Goal: Task Accomplishment & Management: Manage account settings

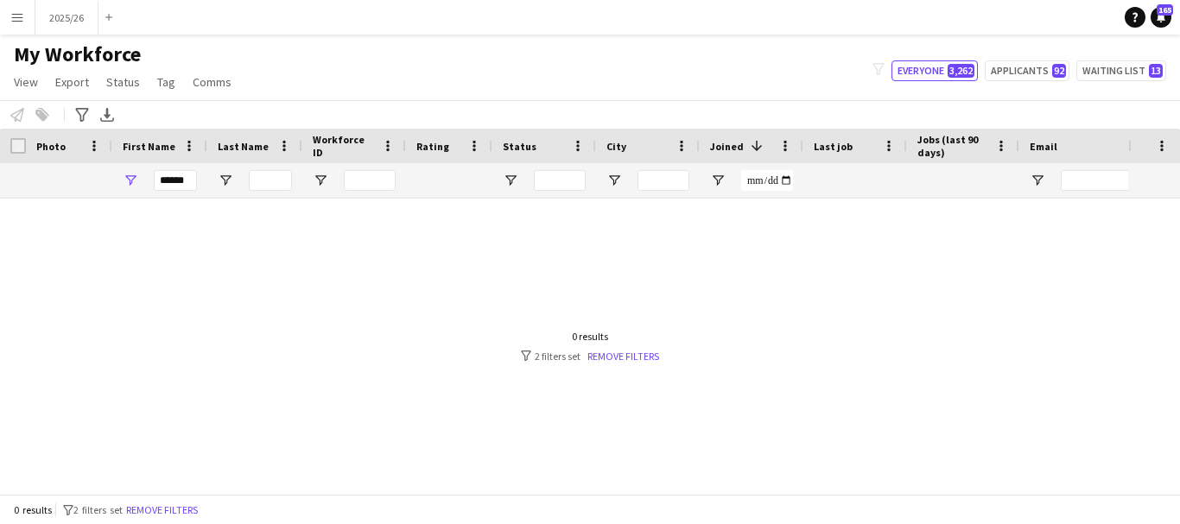
type input "******"
click at [187, 178] on input "******" at bounding box center [175, 180] width 43 height 21
drag, startPoint x: 187, startPoint y: 178, endPoint x: 117, endPoint y: 214, distance: 78.0
click at [117, 214] on div "Workforce Details Status City Joined 1" at bounding box center [590, 311] width 1180 height 365
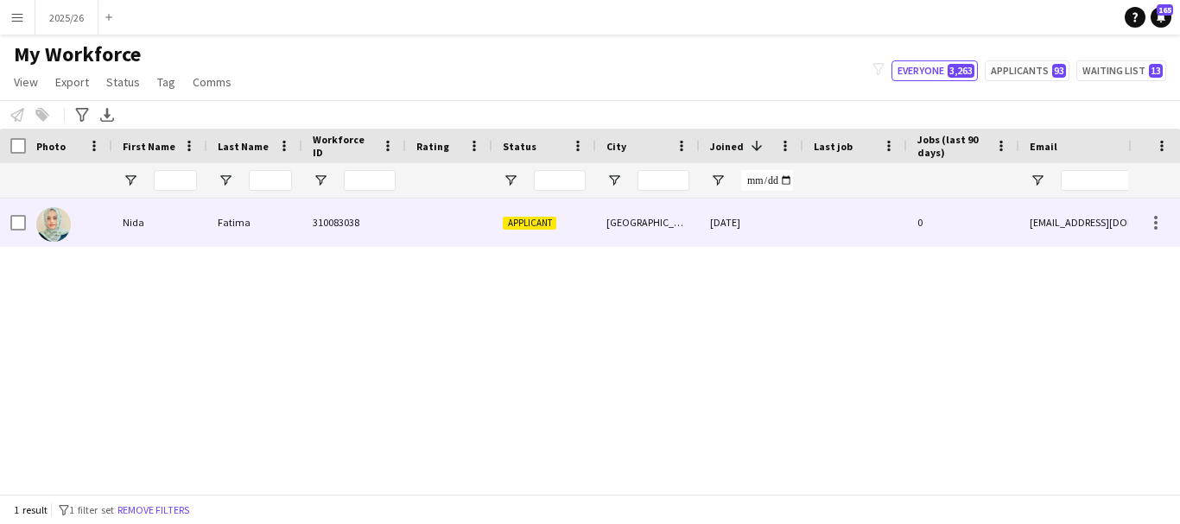
click at [178, 232] on div "Nida" at bounding box center [159, 223] width 95 height 48
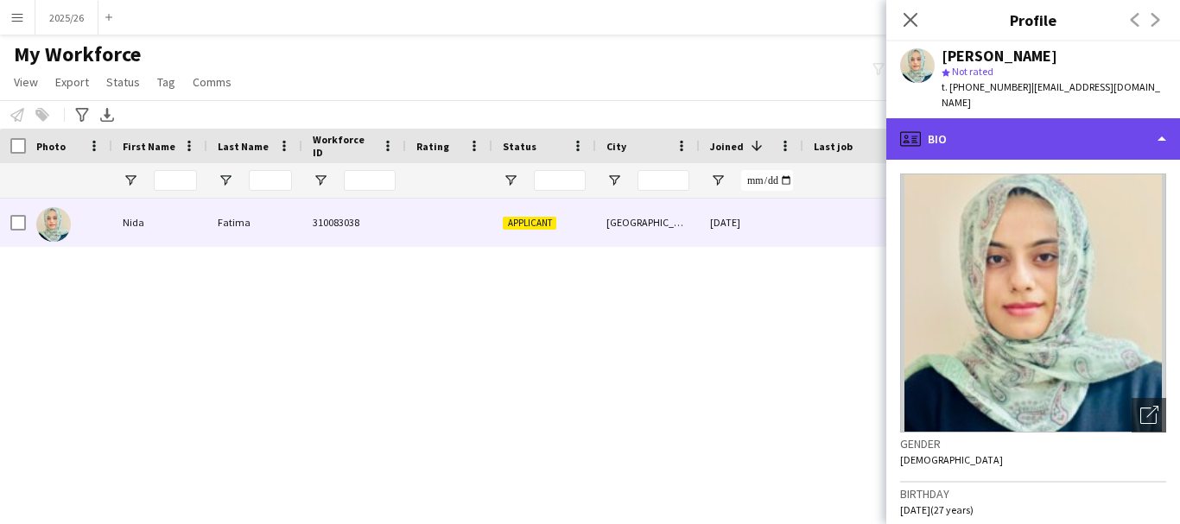
click at [973, 126] on div "profile Bio" at bounding box center [1033, 138] width 294 height 41
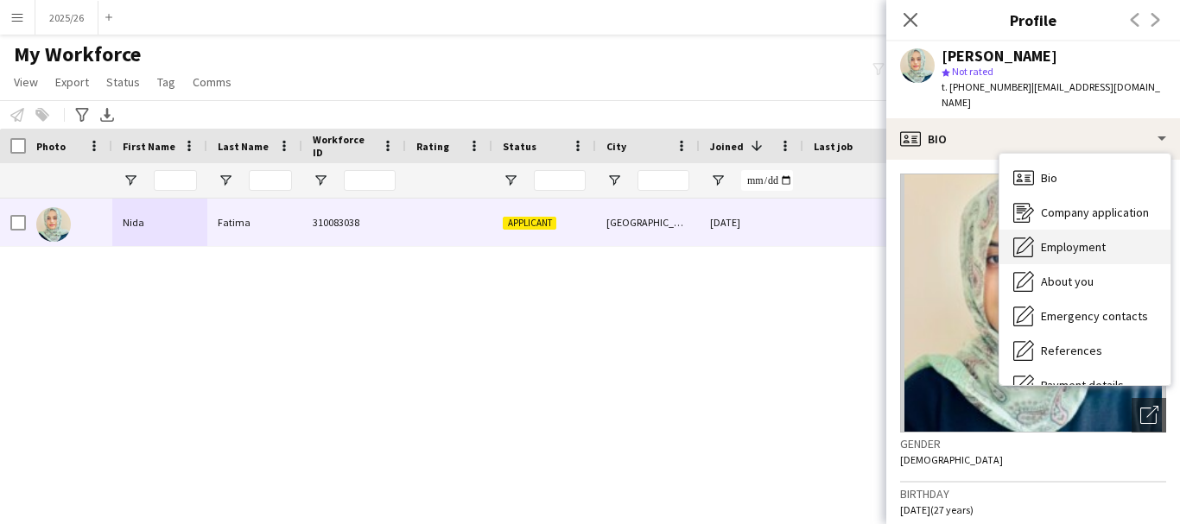
click at [1065, 230] on div "Employment Employment" at bounding box center [1084, 247] width 171 height 35
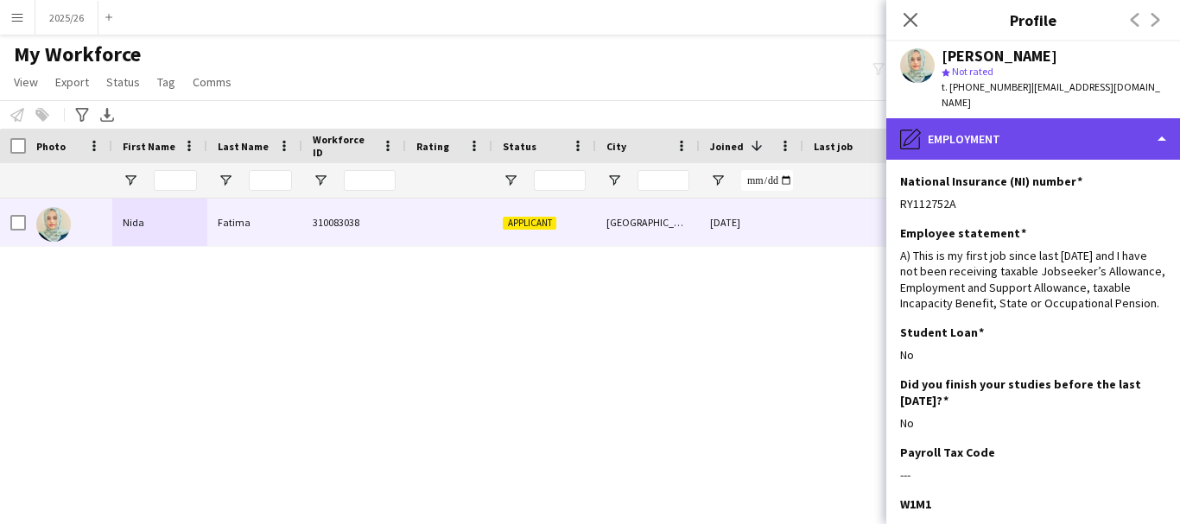
click at [1073, 118] on div "pencil4 Employment" at bounding box center [1033, 138] width 294 height 41
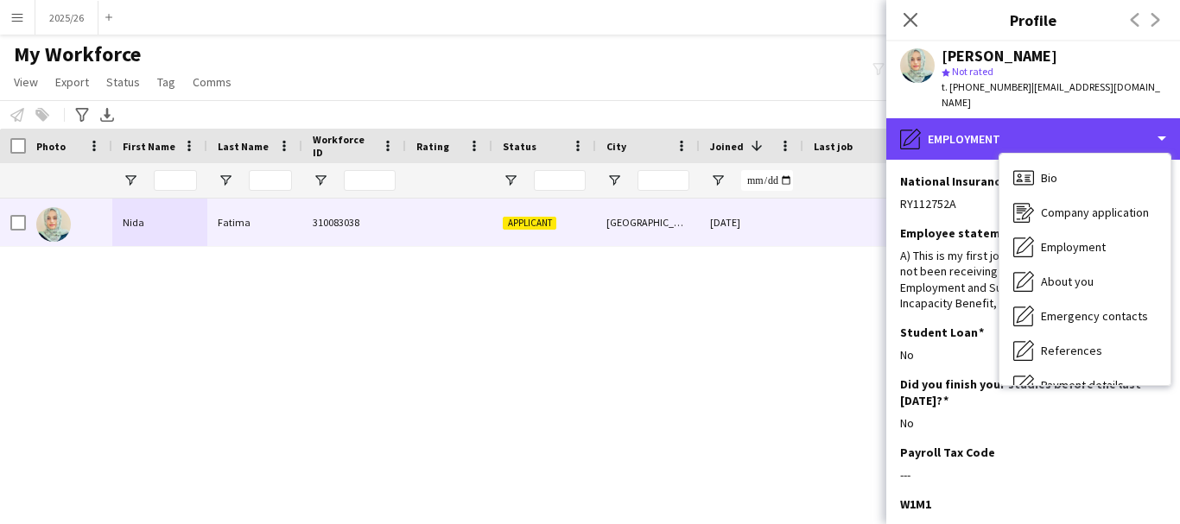
scroll to position [197, 0]
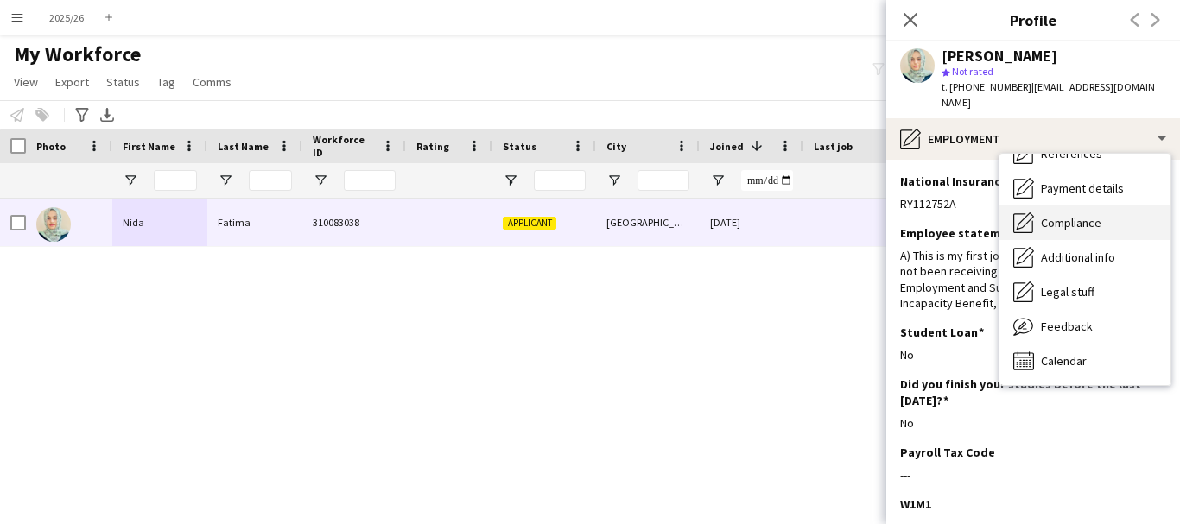
click at [1075, 206] on div "Compliance Compliance" at bounding box center [1084, 223] width 171 height 35
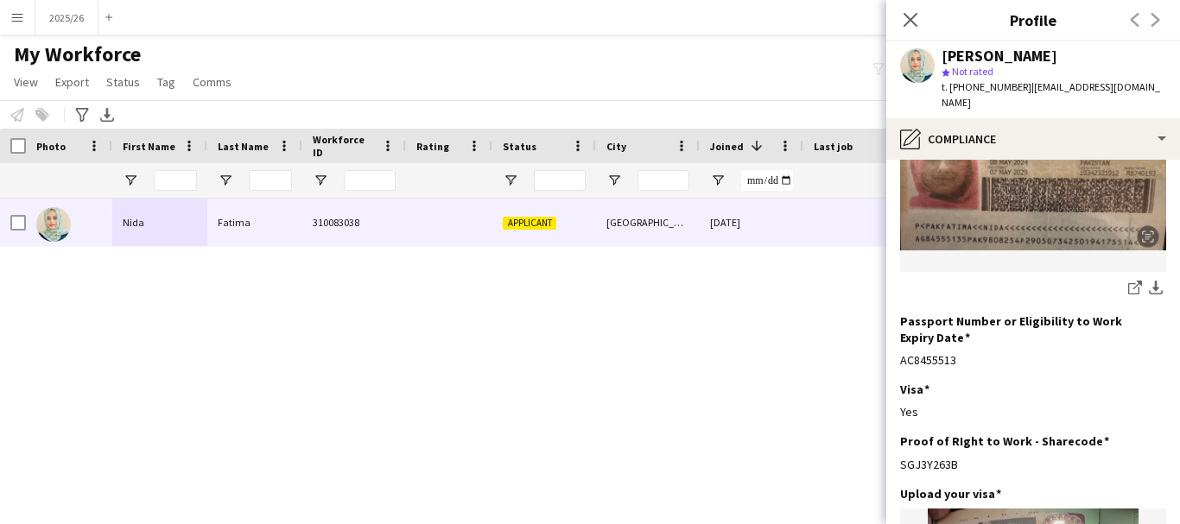
scroll to position [309, 0]
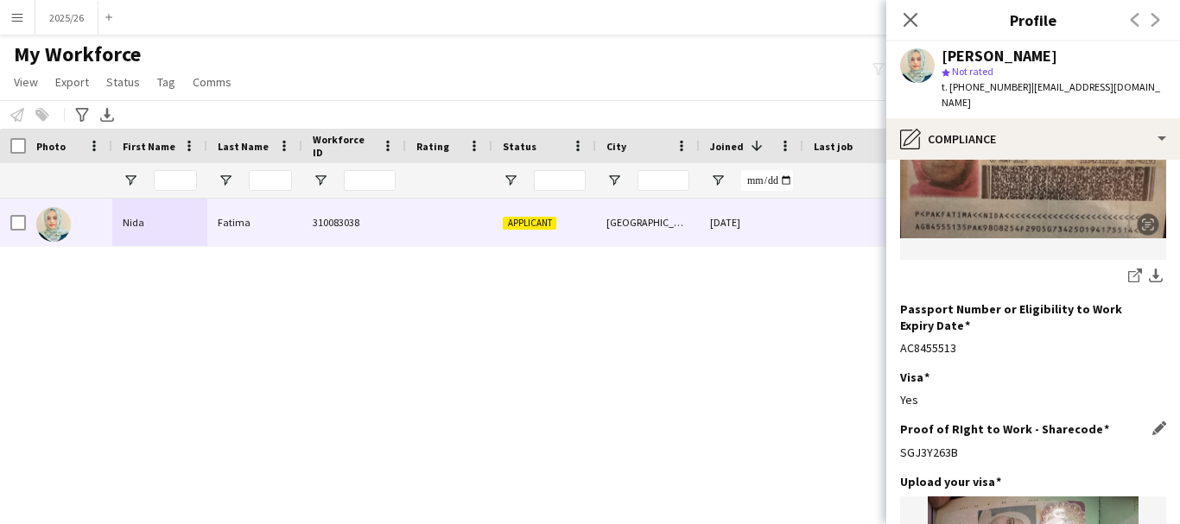
drag, startPoint x: 986, startPoint y: 436, endPoint x: 901, endPoint y: 429, distance: 84.9
click at [901, 429] on div "Proof of RIght to Work - Sharecode Edit this field SGJ3Y263B" at bounding box center [1033, 448] width 266 height 52
copy div "SGJ3Y263B"
click at [657, 296] on div "[PERSON_NAME] 310083038 Applicant [GEOGRAPHIC_DATA] [DATE] 0 [EMAIL_ADDRESS][DO…" at bounding box center [564, 340] width 1128 height 282
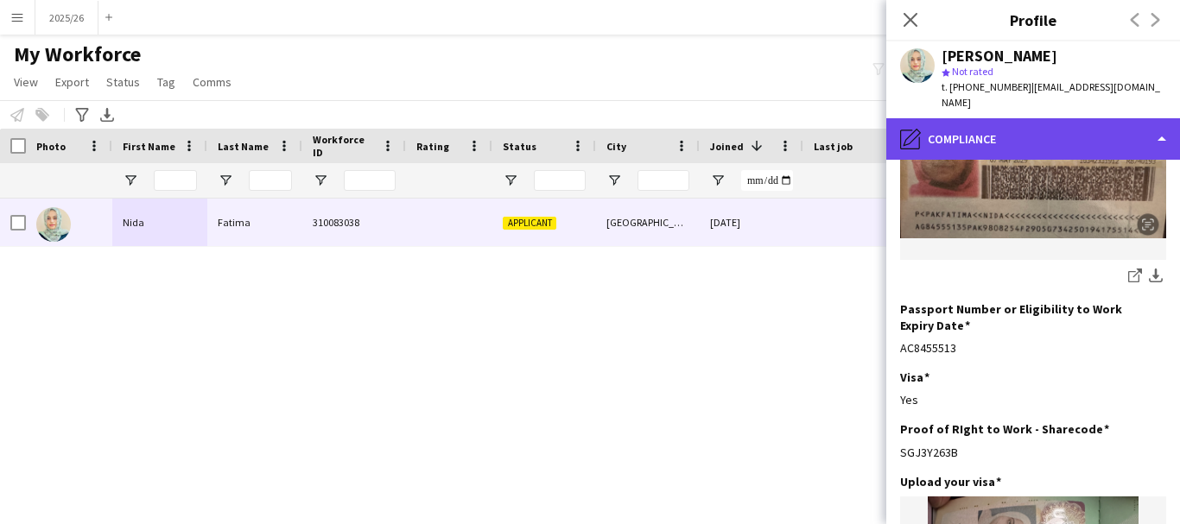
click at [976, 141] on div "pencil4 Compliance" at bounding box center [1033, 138] width 294 height 41
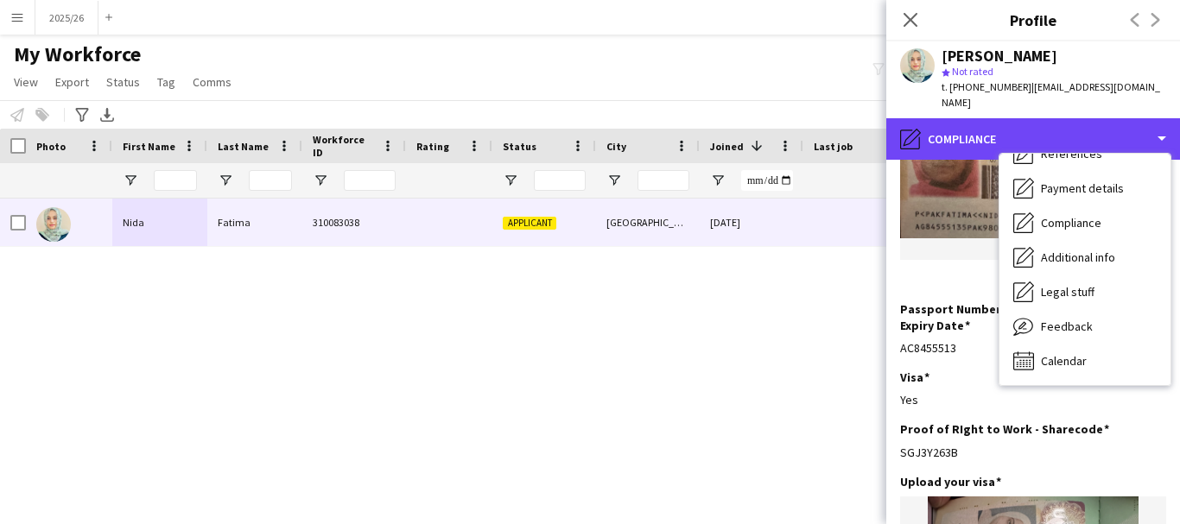
scroll to position [0, 0]
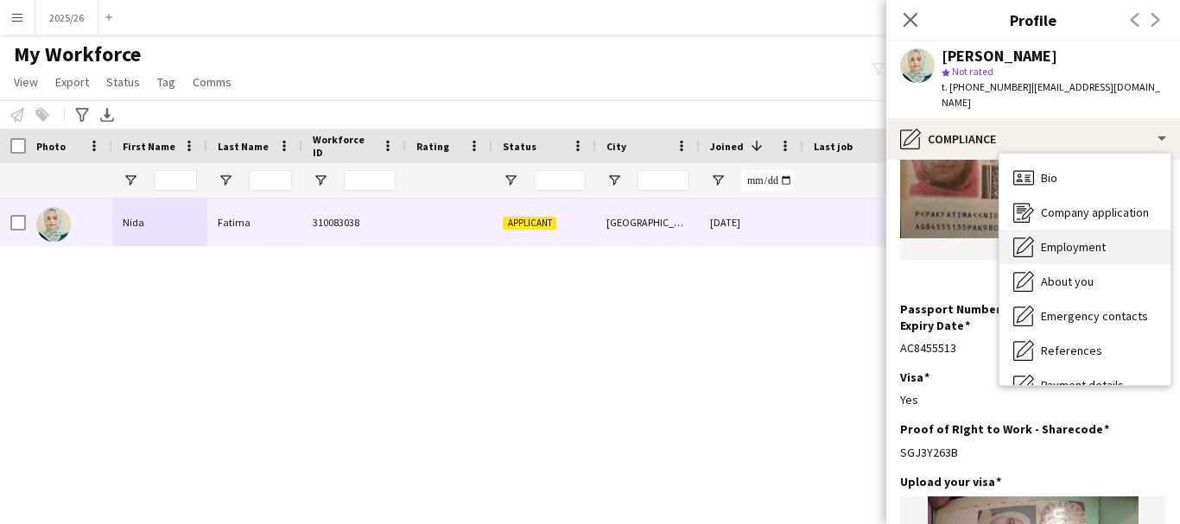
click at [1107, 230] on div "Employment Employment" at bounding box center [1084, 247] width 171 height 35
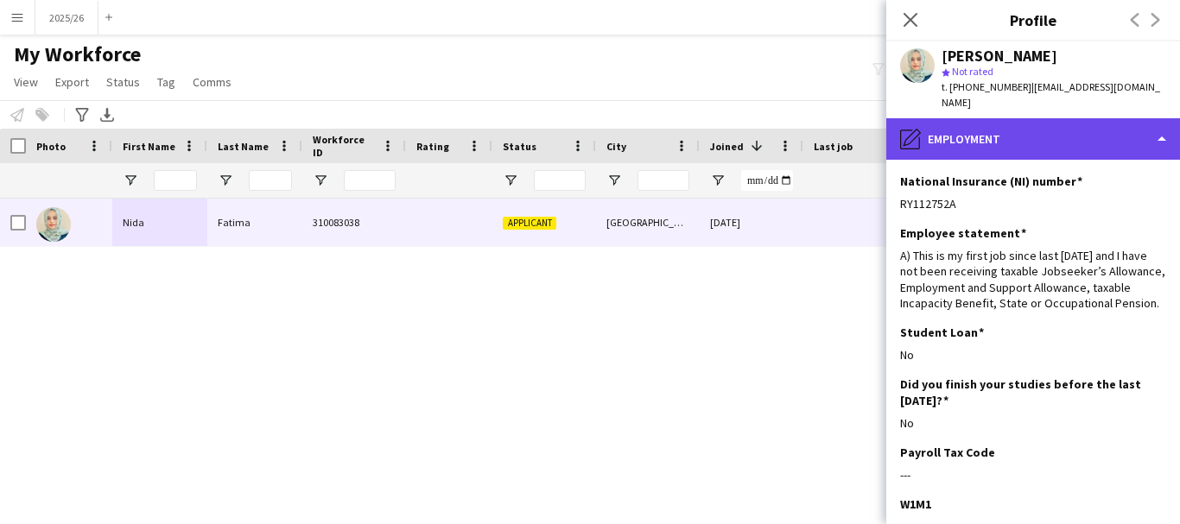
click at [1075, 137] on div "pencil4 Employment" at bounding box center [1033, 138] width 294 height 41
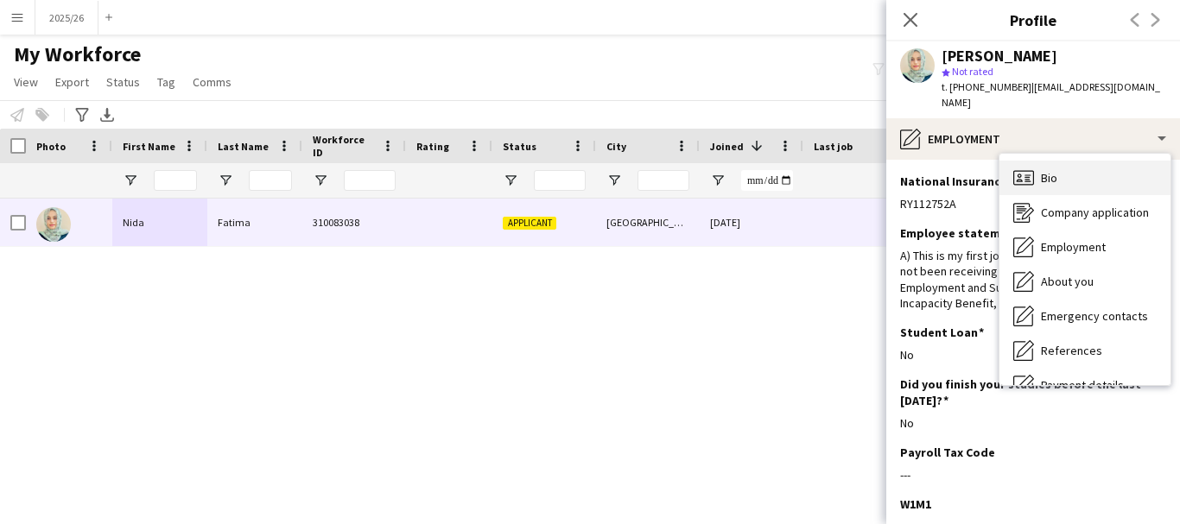
click at [1115, 161] on div "Bio Bio" at bounding box center [1084, 178] width 171 height 35
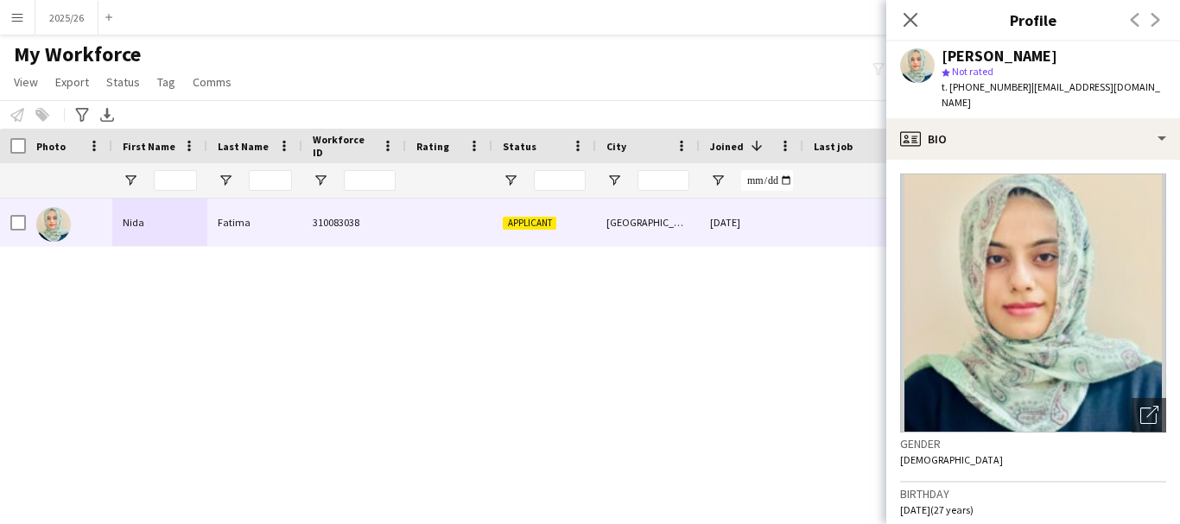
click at [713, 4] on app-navbar "Menu Boards Boards Boards All jobs Status Workforce Workforce My Workforce Recr…" at bounding box center [590, 17] width 1180 height 35
click at [909, 15] on icon "Close pop-in" at bounding box center [910, 19] width 16 height 16
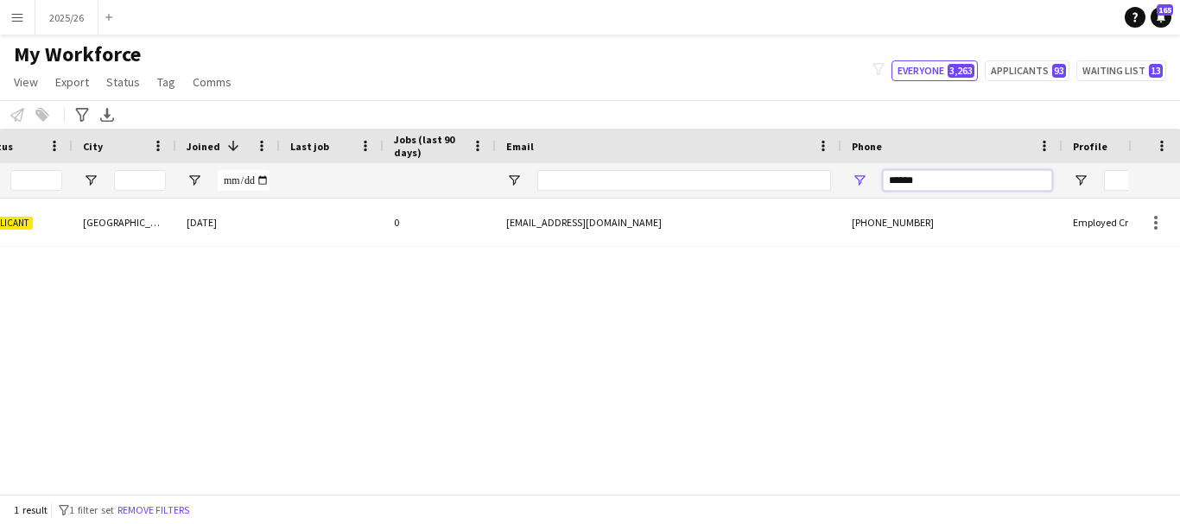
drag, startPoint x: 949, startPoint y: 189, endPoint x: 840, endPoint y: 195, distance: 109.9
click at [840, 195] on div at bounding box center [413, 180] width 1873 height 35
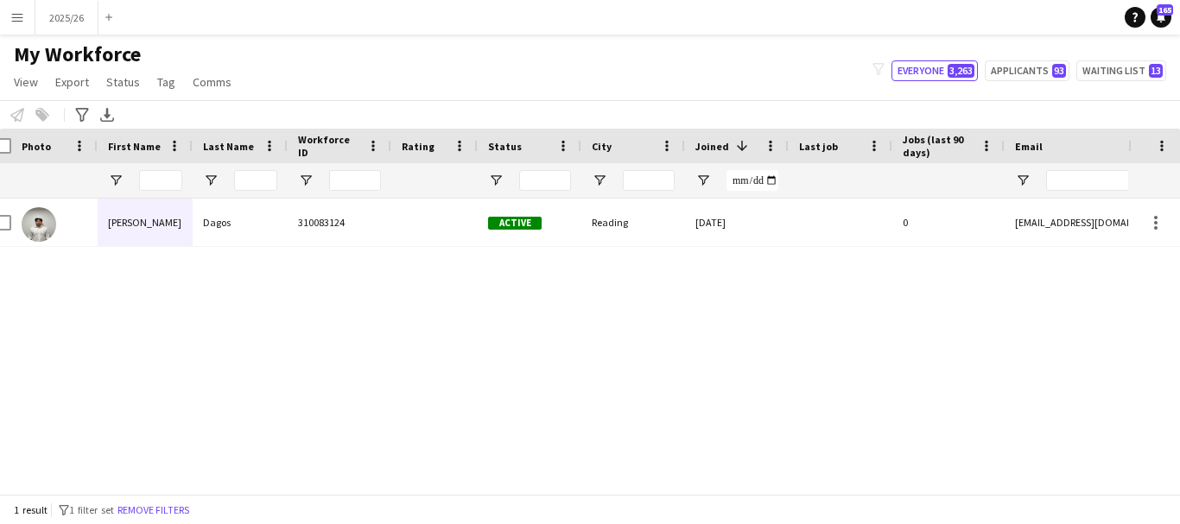
type input "******"
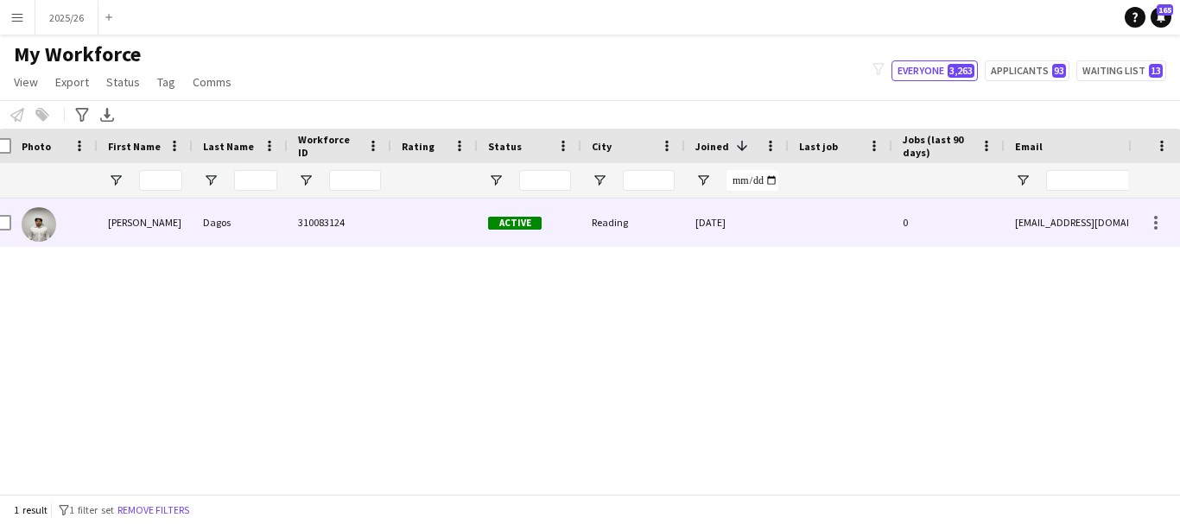
click at [563, 204] on div "Active" at bounding box center [530, 223] width 104 height 48
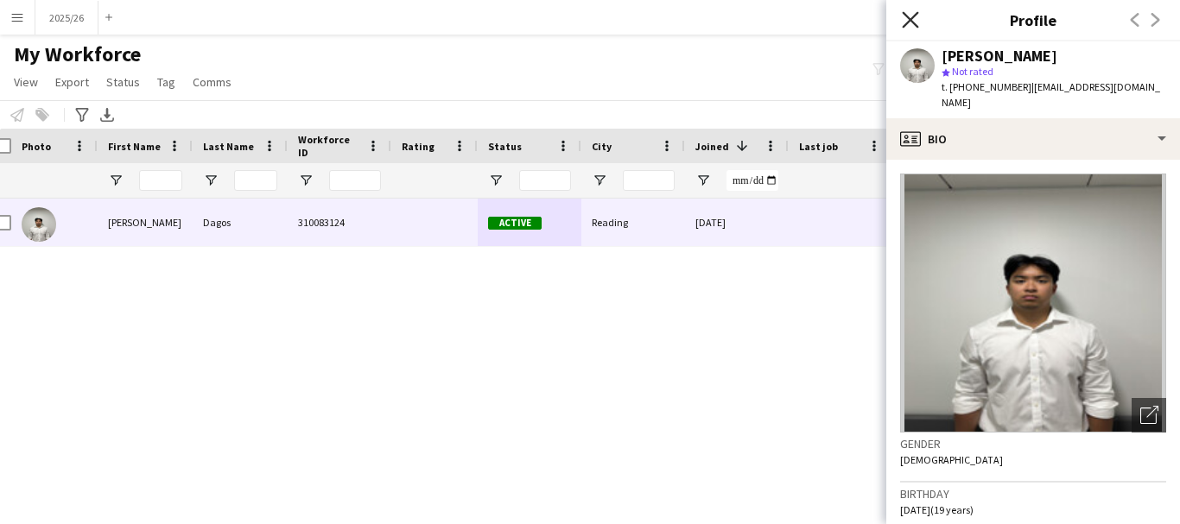
click at [910, 19] on icon at bounding box center [910, 19] width 16 height 16
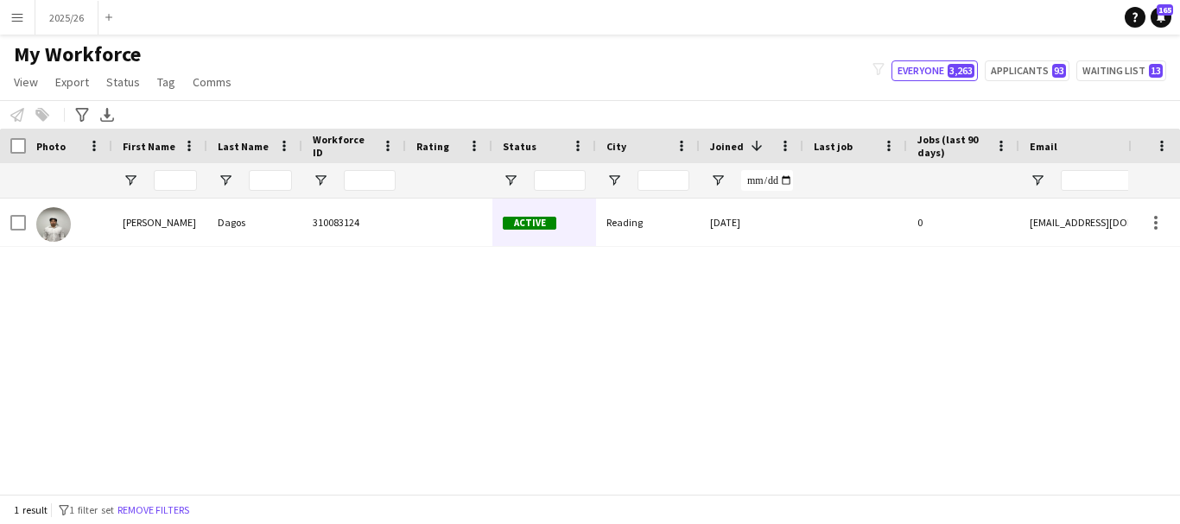
scroll to position [0, 517]
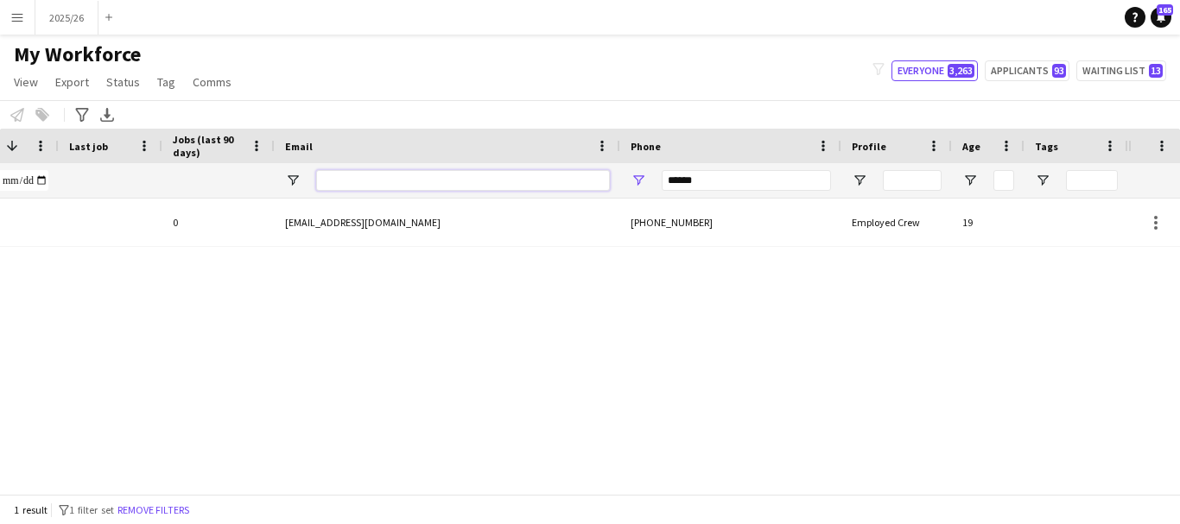
click at [523, 177] on input "Email Filter Input" at bounding box center [463, 180] width 294 height 21
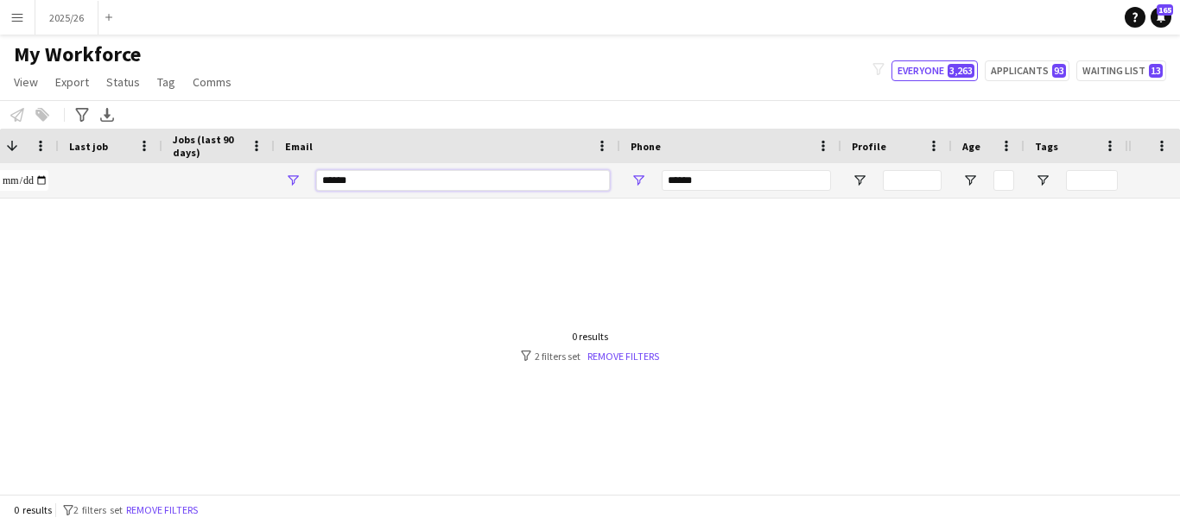
type input "******"
click at [726, 182] on input "******" at bounding box center [746, 180] width 169 height 21
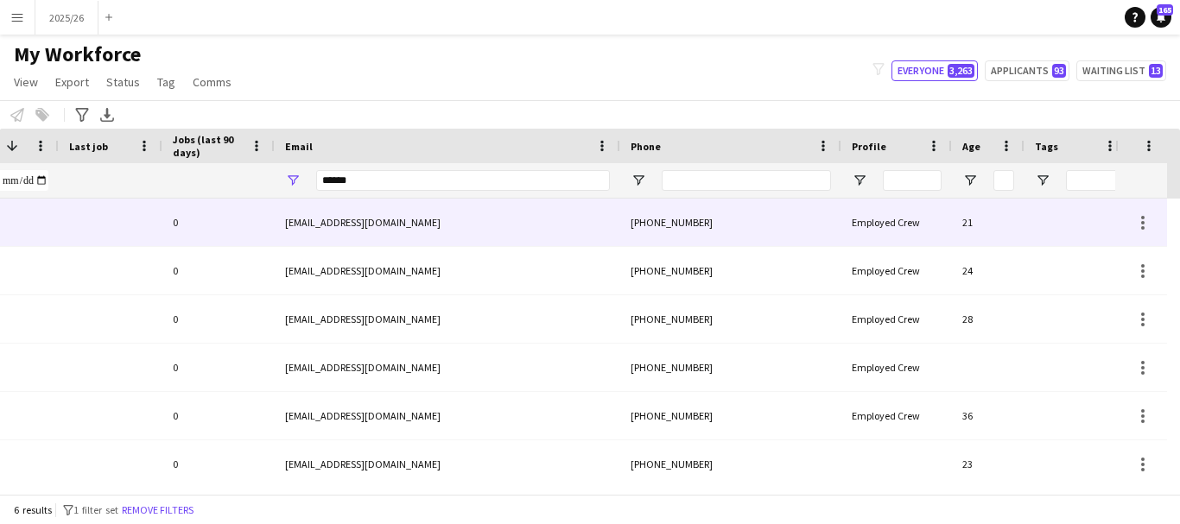
click at [542, 217] on div "[EMAIL_ADDRESS][DOMAIN_NAME]" at bounding box center [448, 223] width 346 height 48
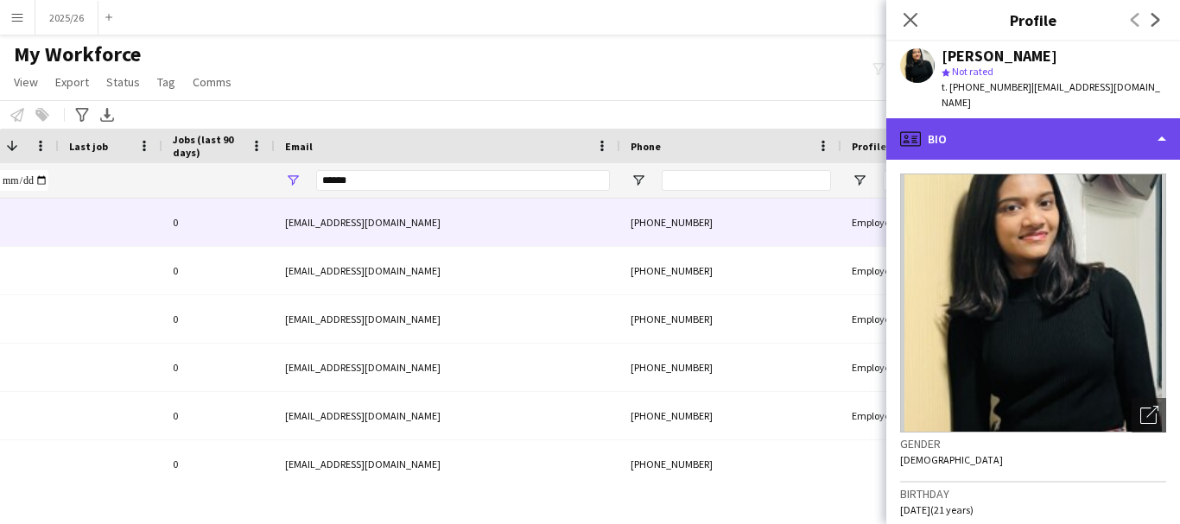
click at [1038, 133] on div "profile Bio" at bounding box center [1033, 138] width 294 height 41
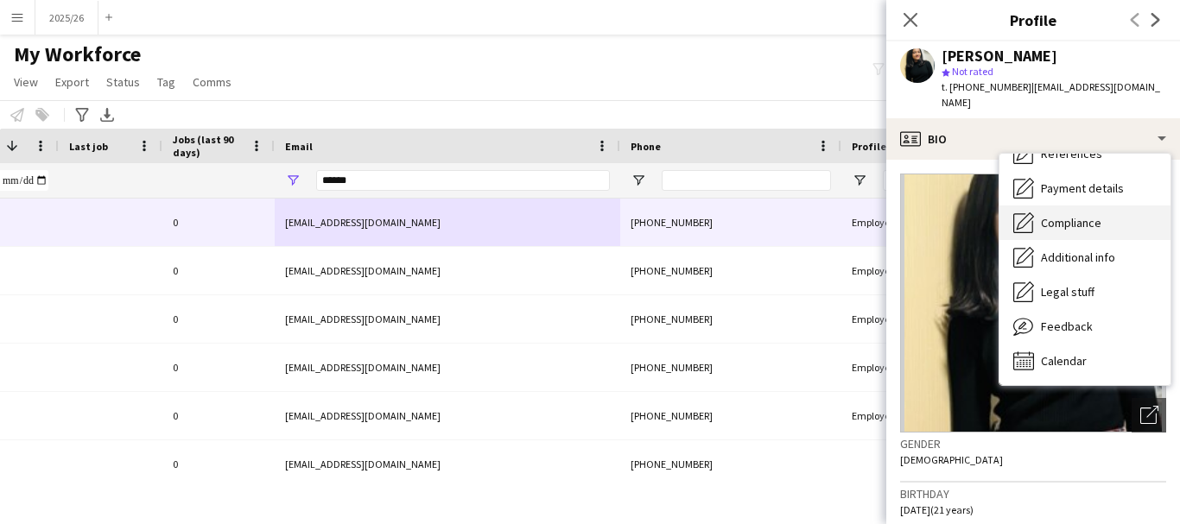
click at [1074, 206] on div "Compliance Compliance" at bounding box center [1084, 223] width 171 height 35
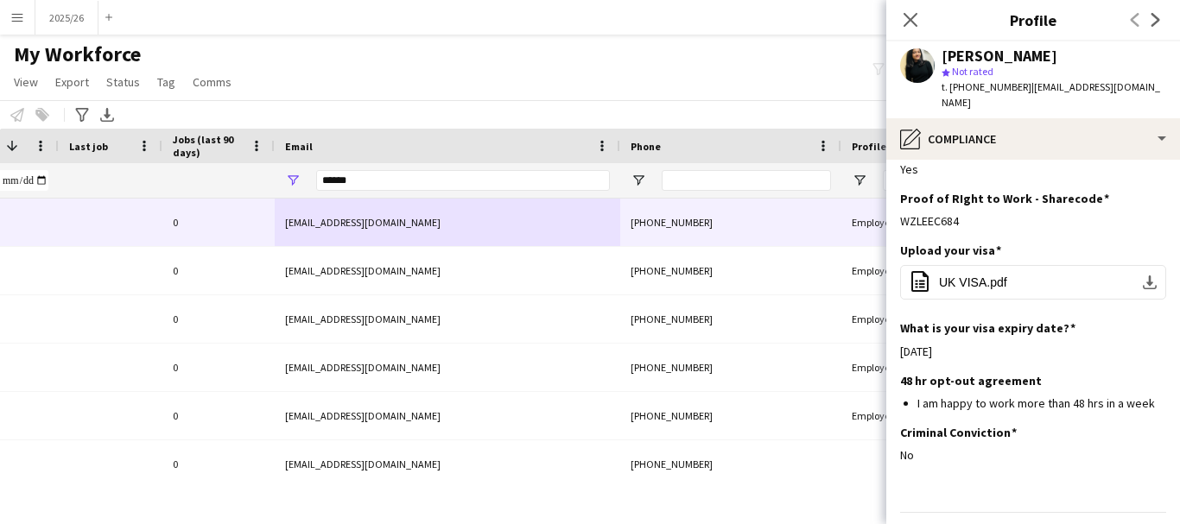
drag, startPoint x: 985, startPoint y: 185, endPoint x: 895, endPoint y: 200, distance: 91.0
click at [895, 200] on app-section-data-types "Nationality Edit this field Indian Permission to Work in the [GEOGRAPHIC_DATA] …" at bounding box center [1033, 342] width 294 height 365
copy div "WZLEEC684"
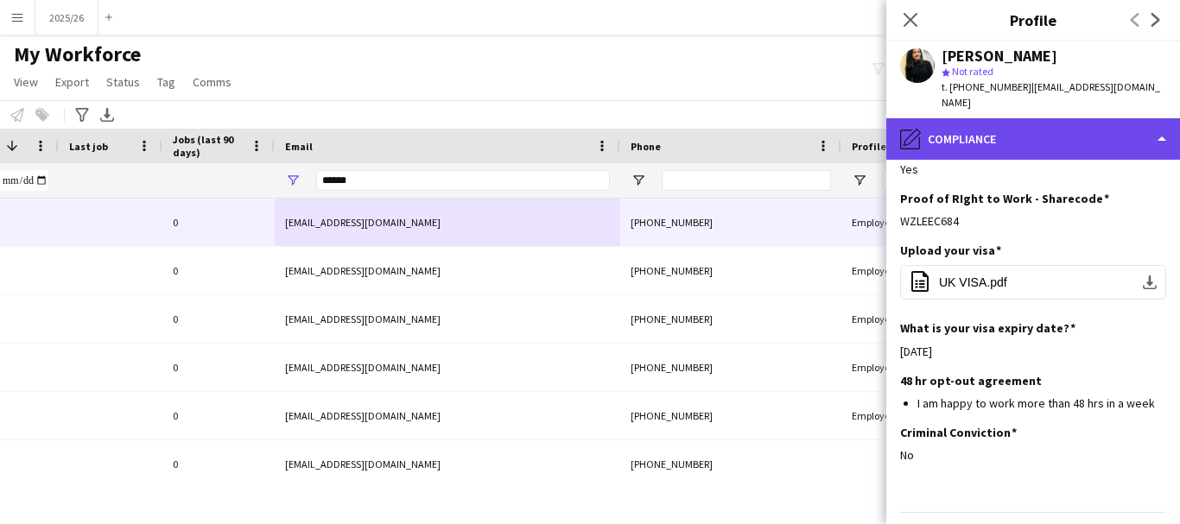
click at [1104, 118] on div "pencil4 Compliance" at bounding box center [1033, 138] width 294 height 41
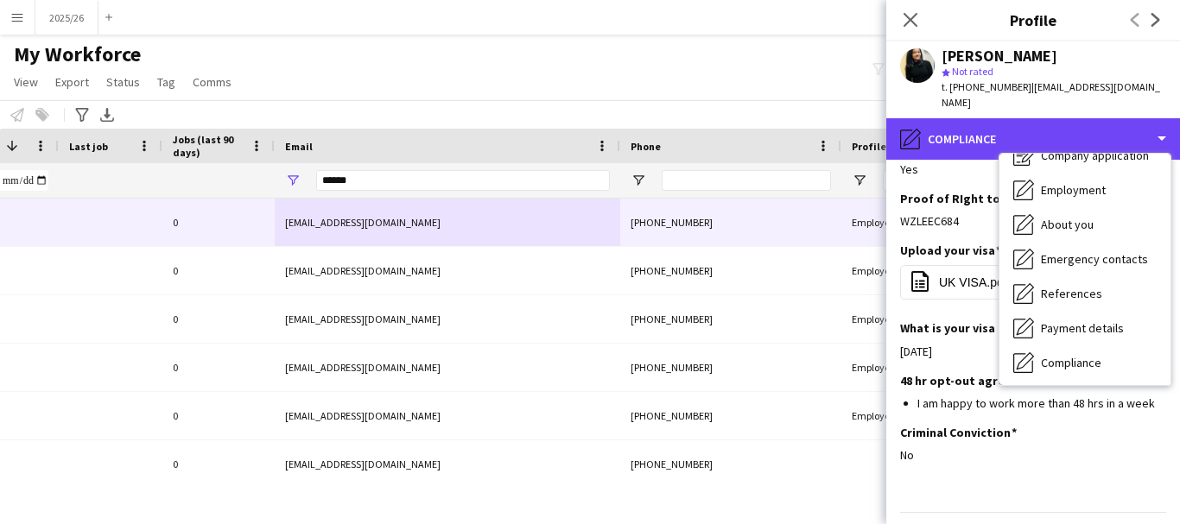
scroll to position [0, 0]
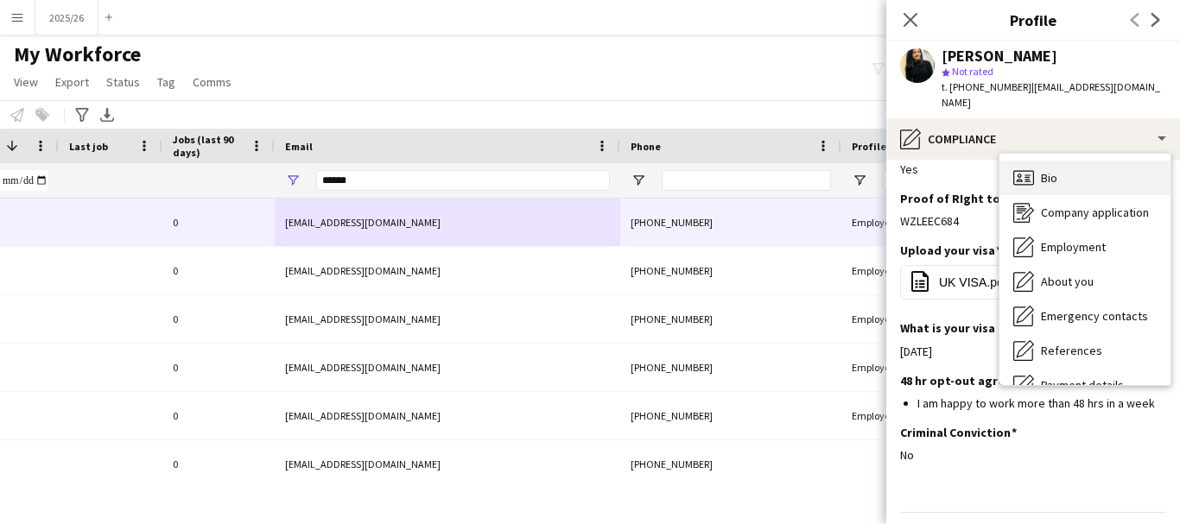
click at [1107, 165] on div "Bio Bio" at bounding box center [1084, 178] width 171 height 35
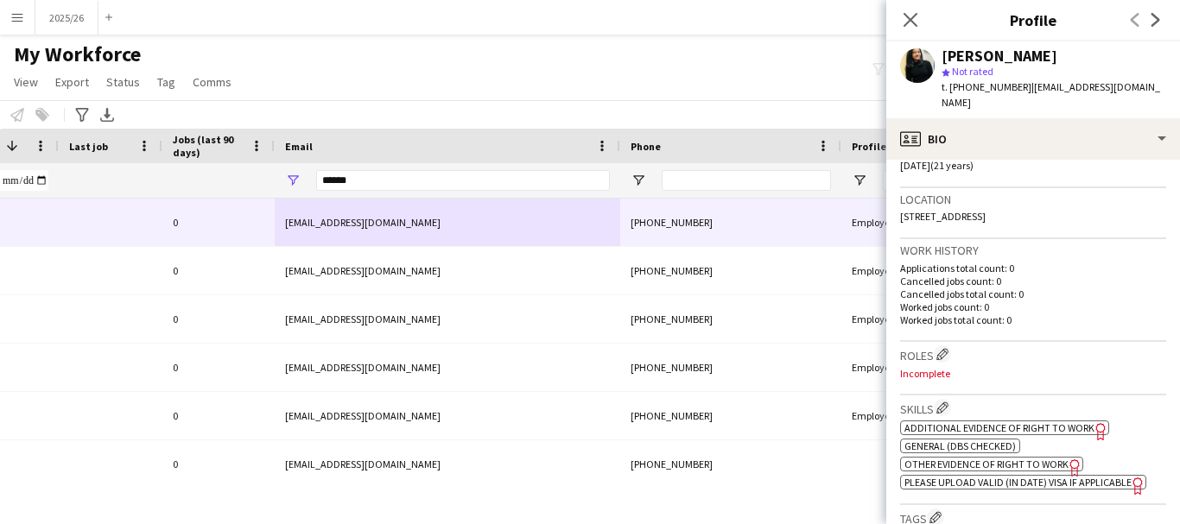
scroll to position [348, 0]
click at [954, 396] on h3 "Skills Edit crew company skills" at bounding box center [1033, 405] width 266 height 18
click at [935, 396] on h3 "Skills Edit crew company skills" at bounding box center [1033, 405] width 266 height 18
click at [940, 398] on app-icon "Edit crew company skills" at bounding box center [942, 404] width 12 height 12
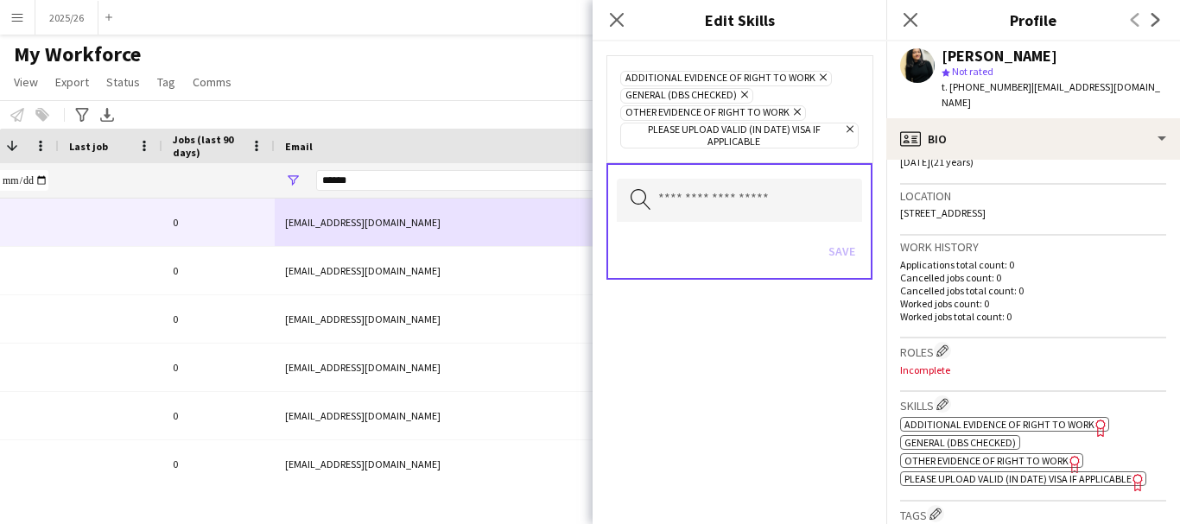
click at [795, 108] on icon "Remove" at bounding box center [795, 111] width 11 height 11
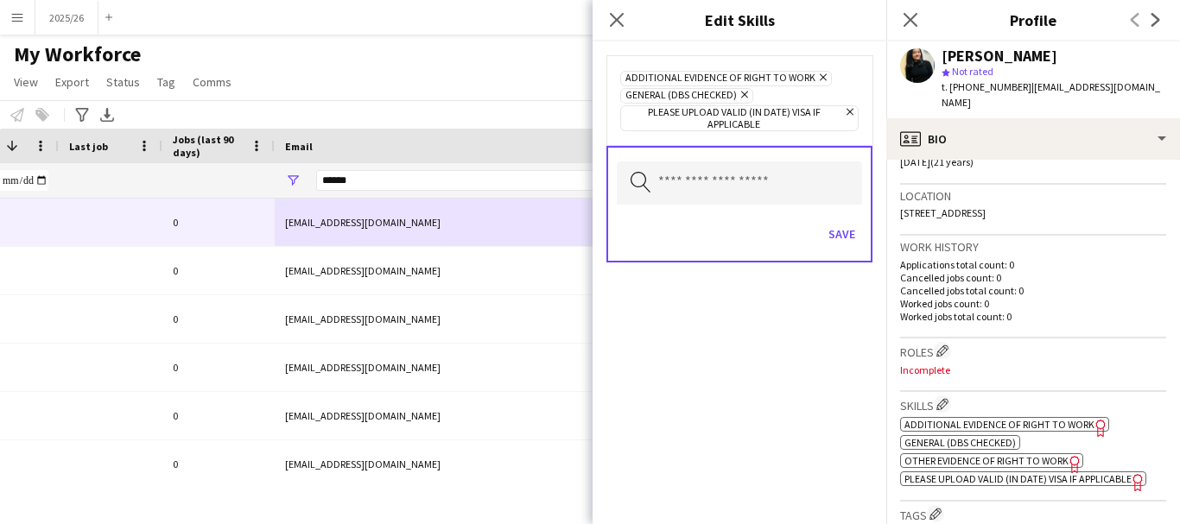
click at [844, 250] on div "Save" at bounding box center [739, 236] width 245 height 49
click at [838, 230] on button "Save" at bounding box center [841, 234] width 41 height 28
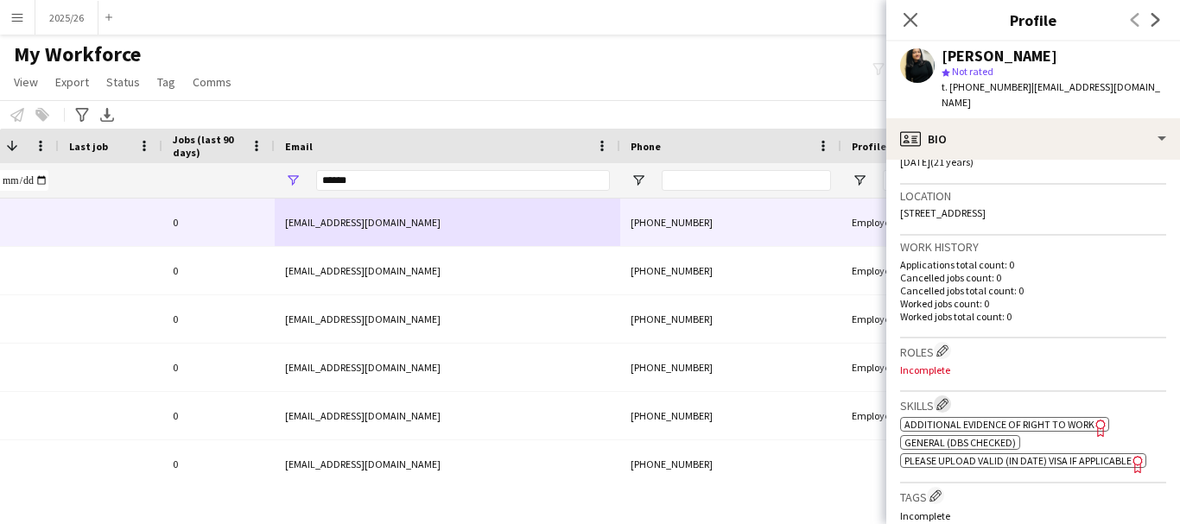
click at [940, 398] on app-icon "Edit crew company skills" at bounding box center [942, 404] width 12 height 12
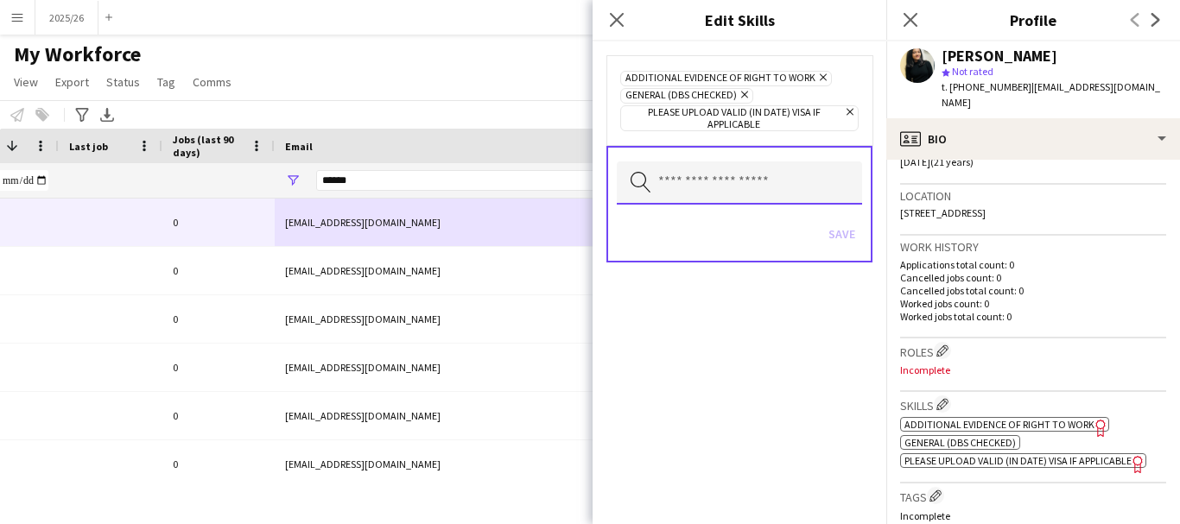
click at [774, 185] on input "text" at bounding box center [739, 183] width 245 height 43
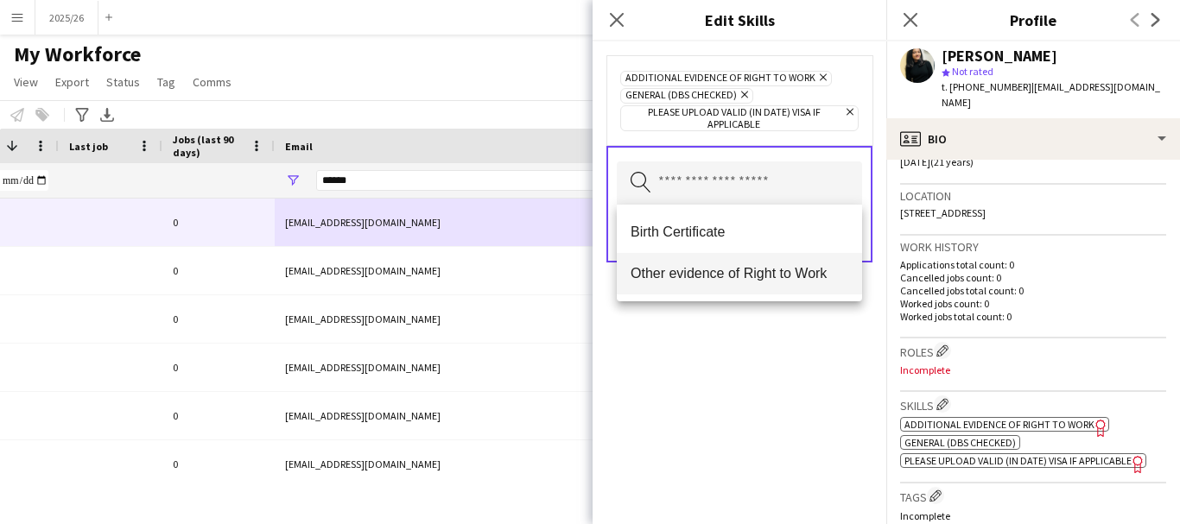
click at [739, 270] on span "Other evidence of Right to Work" at bounding box center [740, 273] width 218 height 16
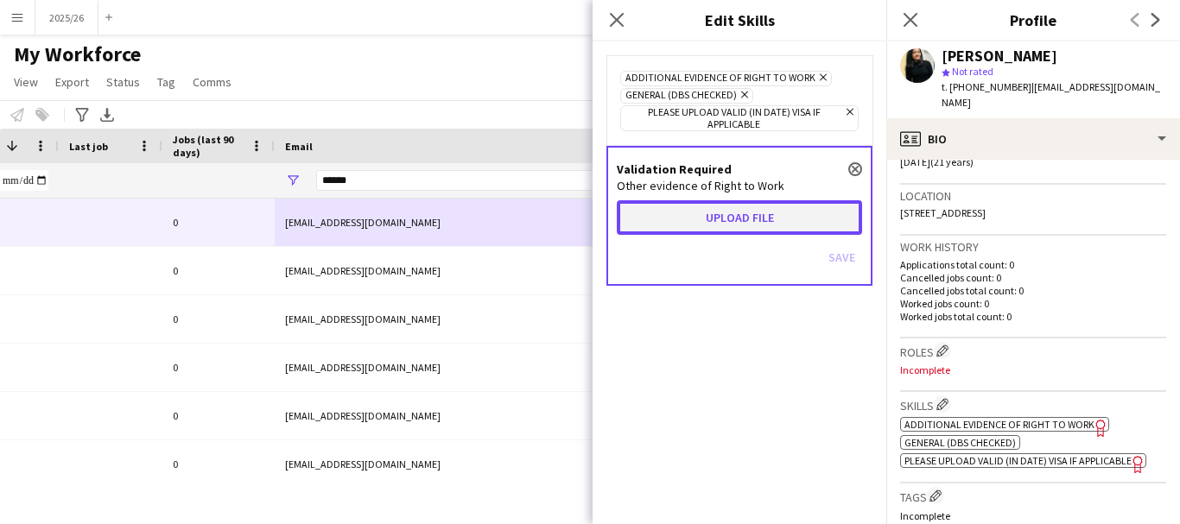
click at [712, 220] on button "Upload file" at bounding box center [739, 217] width 245 height 35
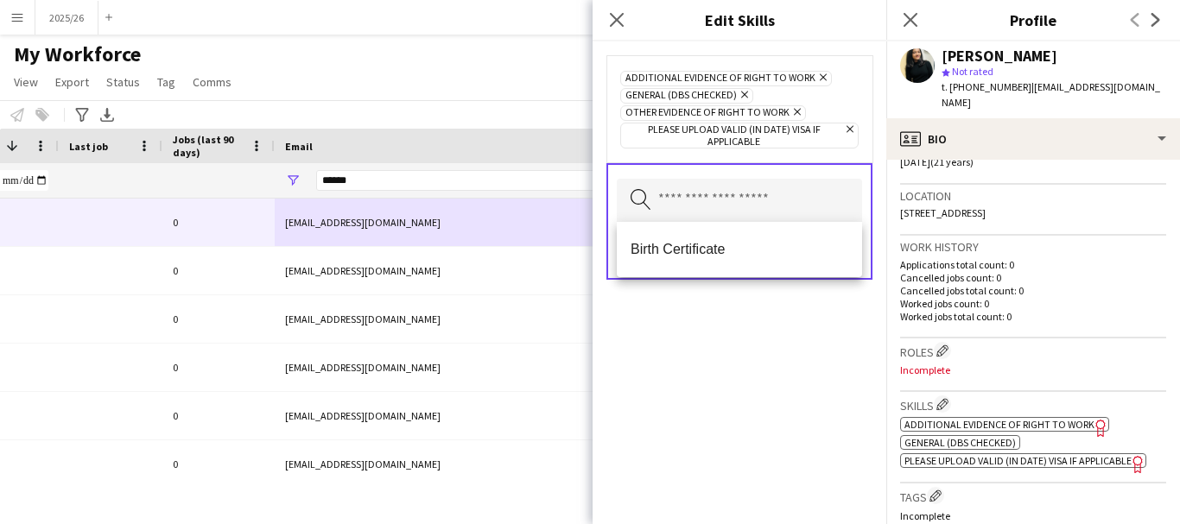
click at [848, 166] on div "Search by skill name Save" at bounding box center [739, 221] width 266 height 117
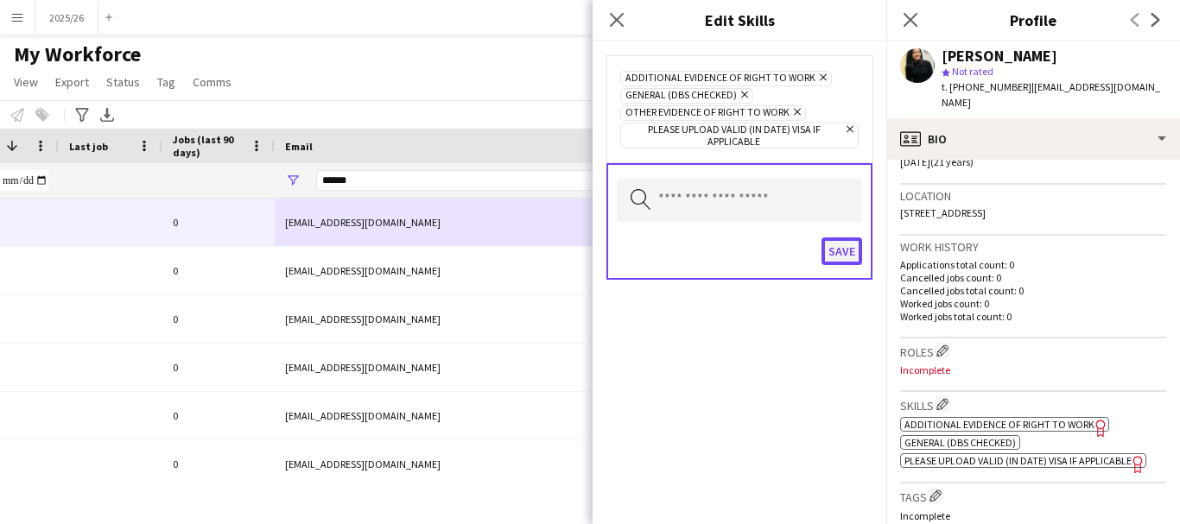
click at [831, 255] on button "Save" at bounding box center [841, 252] width 41 height 28
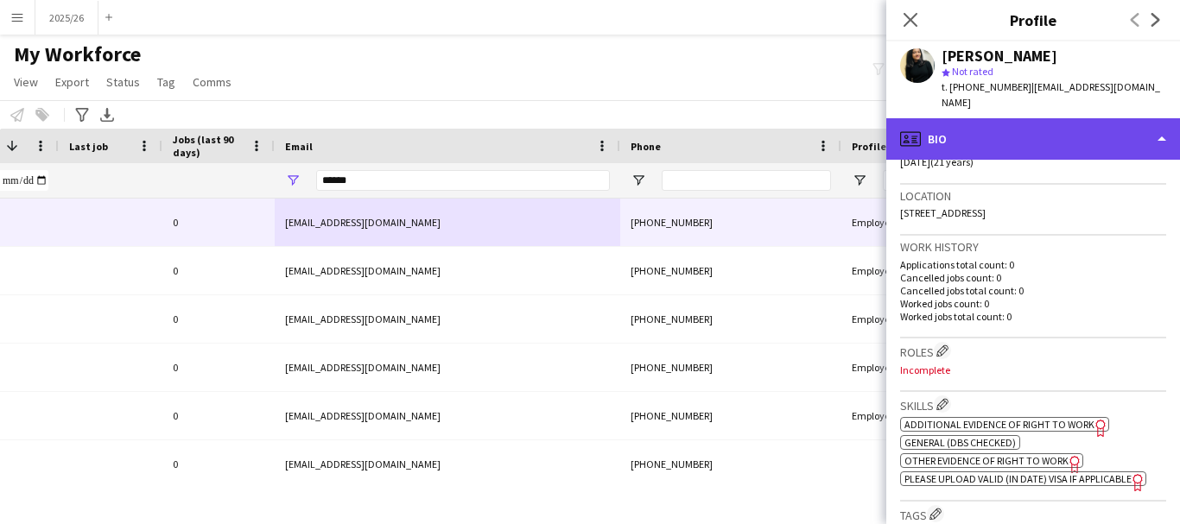
click at [956, 118] on div "profile Bio" at bounding box center [1033, 138] width 294 height 41
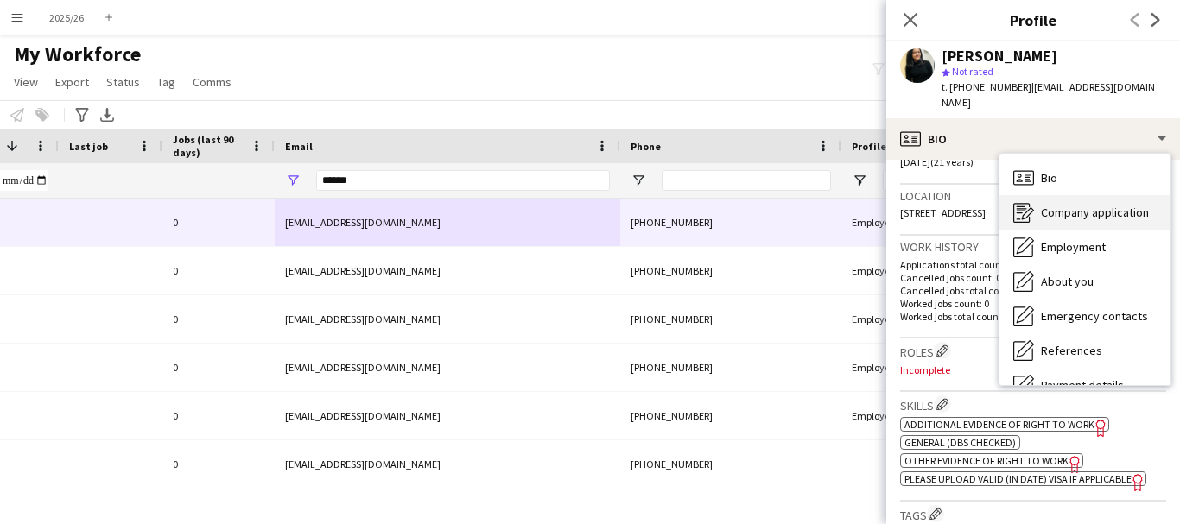
click at [1064, 208] on div "Company application Company application" at bounding box center [1084, 212] width 171 height 35
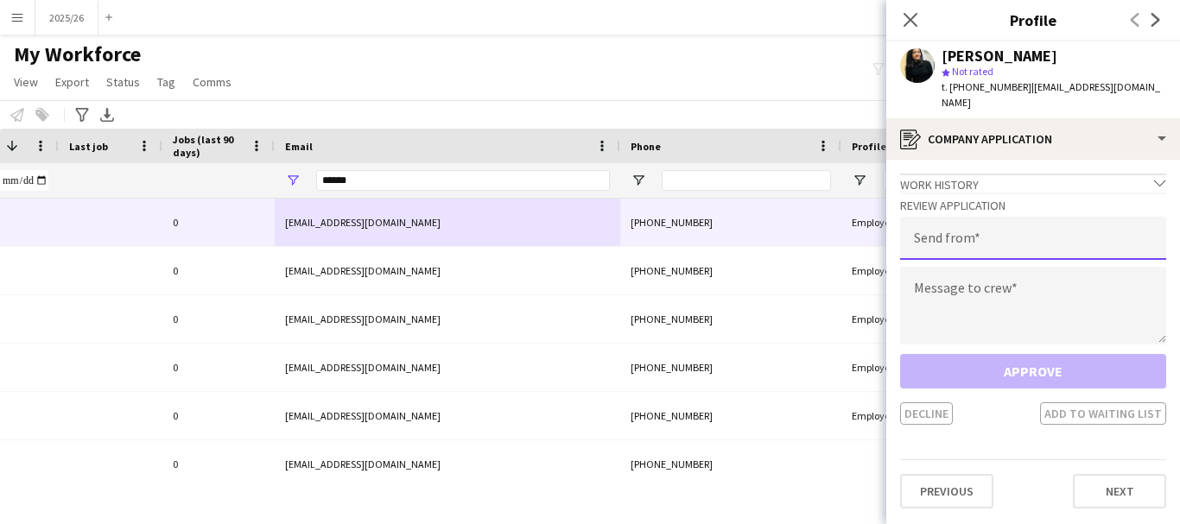
click at [961, 217] on input "email" at bounding box center [1033, 238] width 266 height 43
paste input "**********"
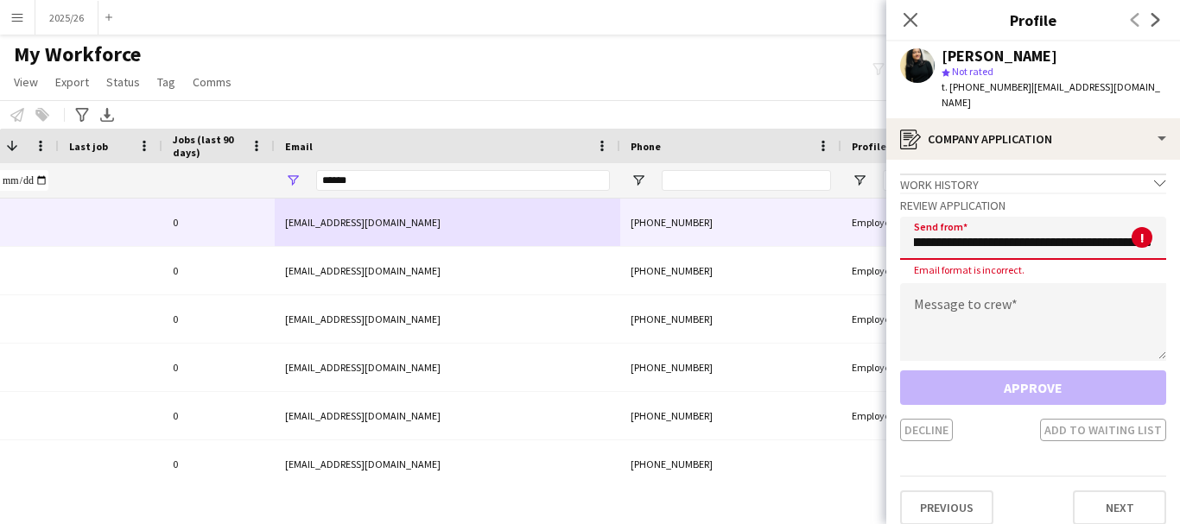
type input "**********"
click at [1014, 307] on textarea at bounding box center [1033, 322] width 266 height 78
click at [1043, 226] on input "**********" at bounding box center [1033, 238] width 266 height 43
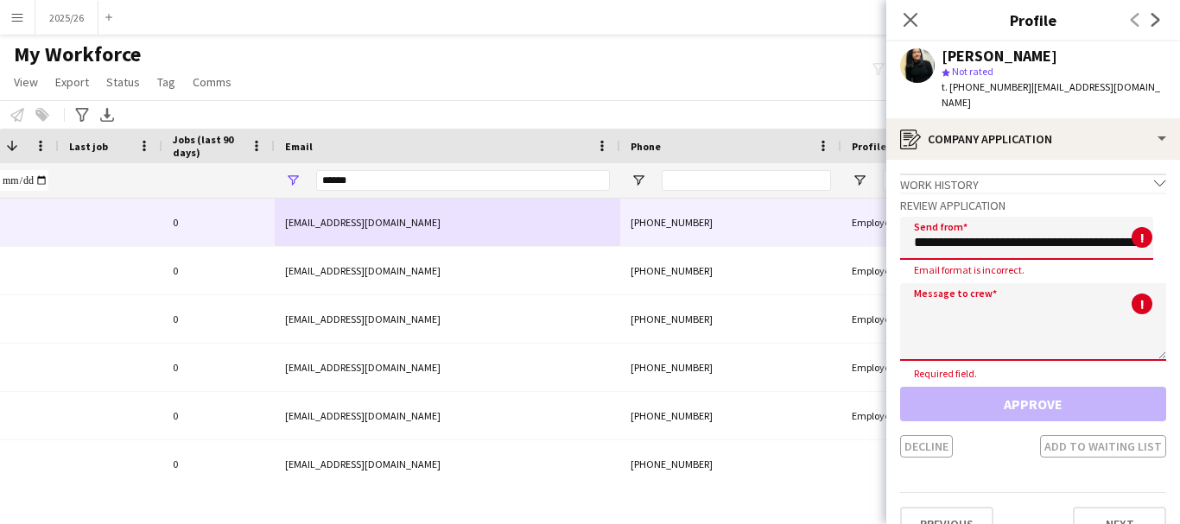
click at [1018, 323] on textarea at bounding box center [1033, 322] width 266 height 78
paste textarea "**********"
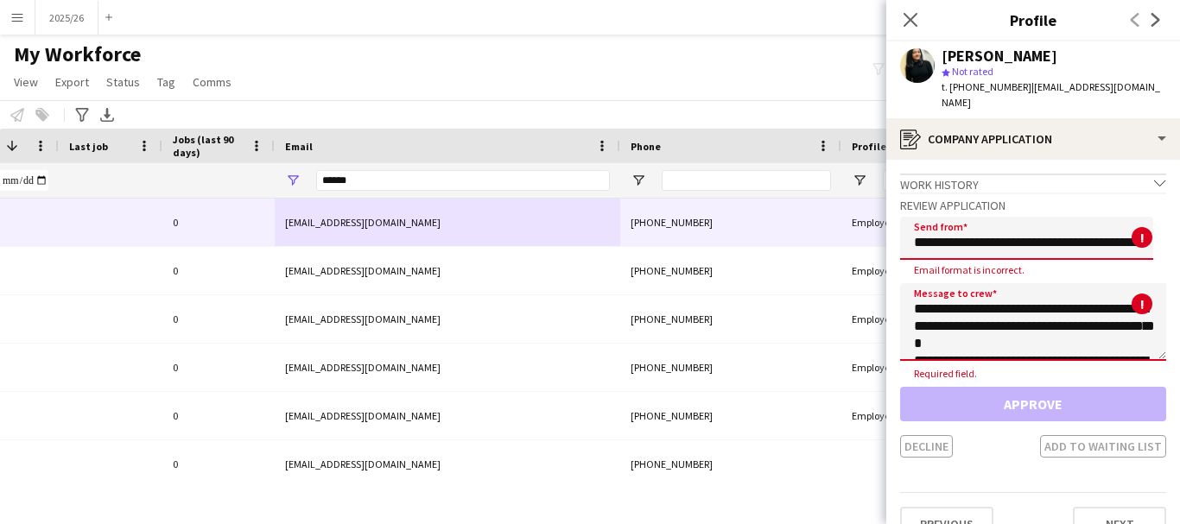
scroll to position [321, 0]
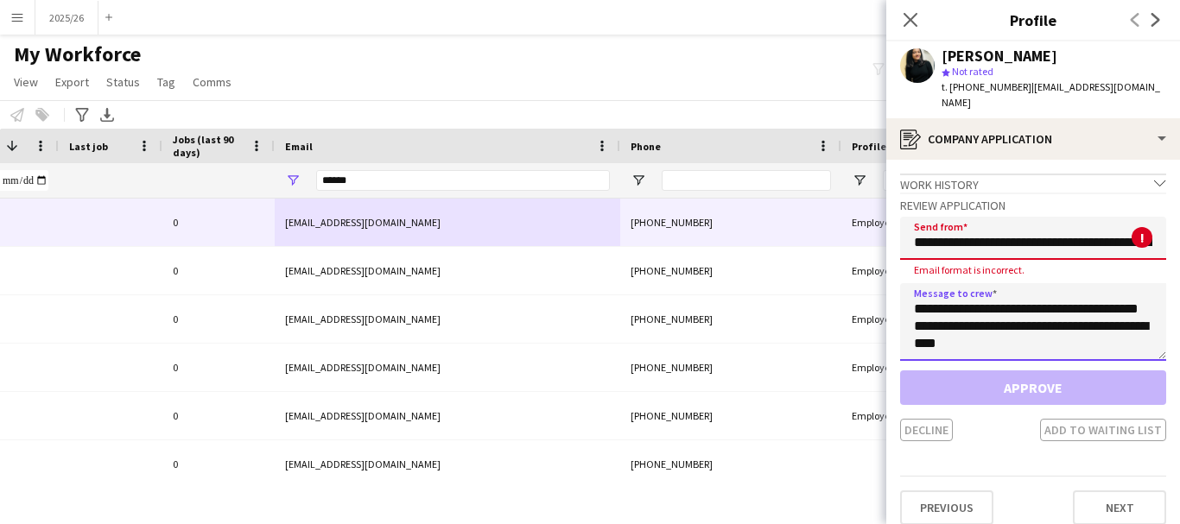
type textarea "**********"
click at [1007, 263] on span "Email format is incorrect." at bounding box center [969, 269] width 138 height 13
click at [991, 225] on input "**********" at bounding box center [1033, 238] width 266 height 43
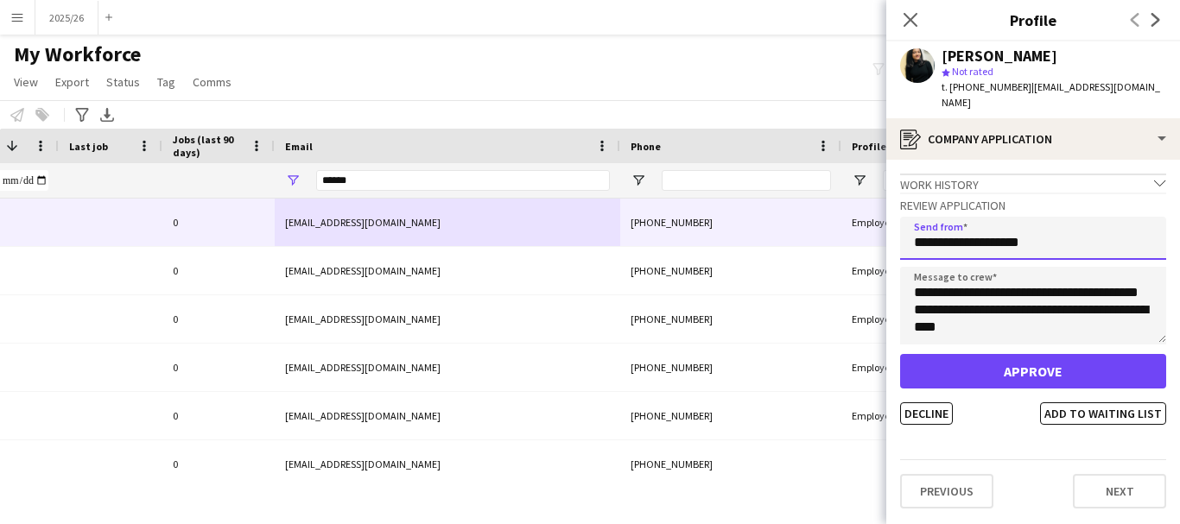
type input "**********"
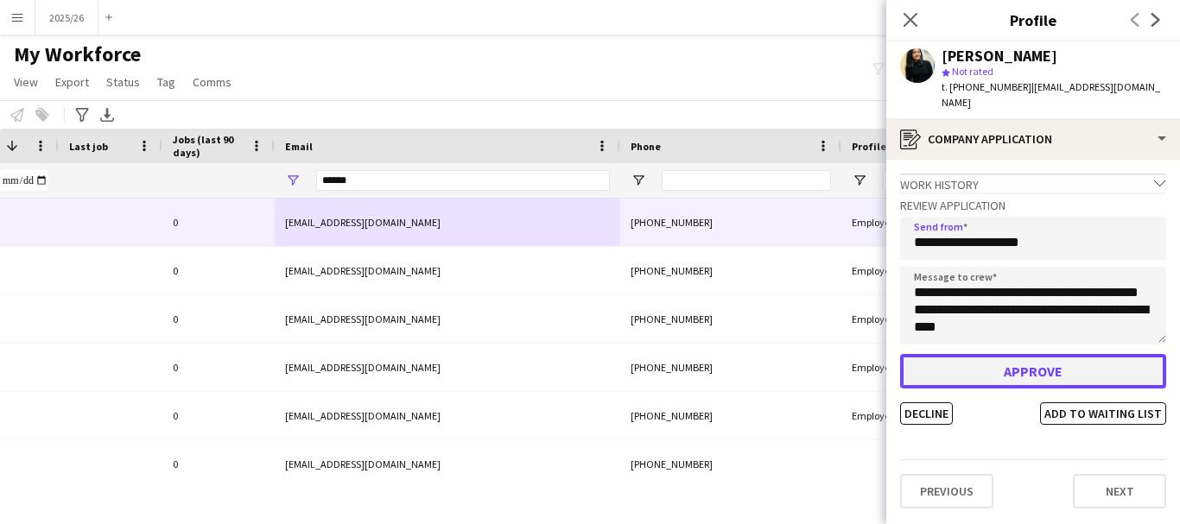
click at [981, 354] on button "Approve" at bounding box center [1033, 371] width 266 height 35
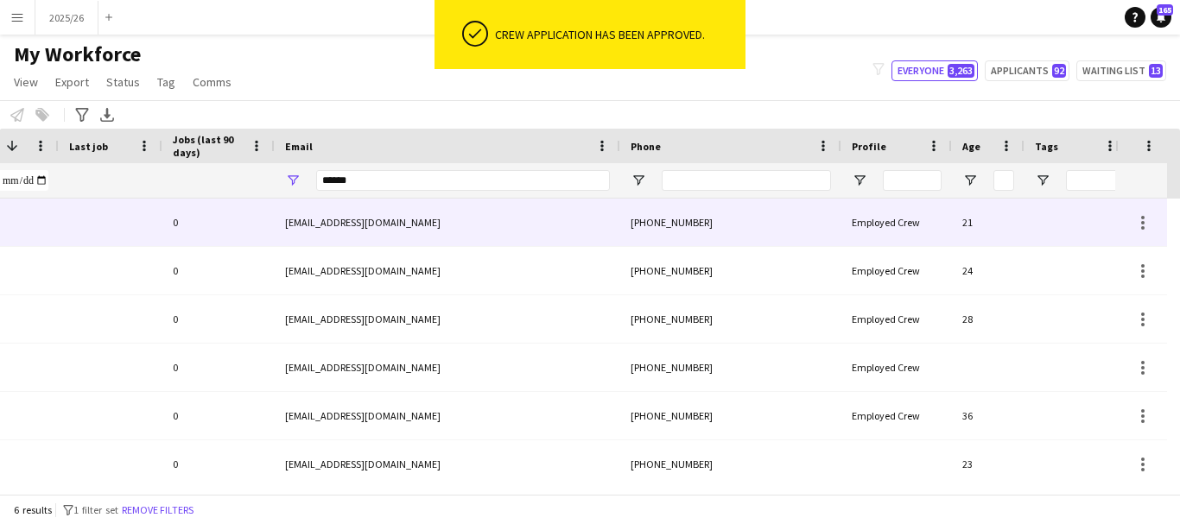
click at [814, 230] on div "[PHONE_NUMBER]" at bounding box center [730, 223] width 221 height 48
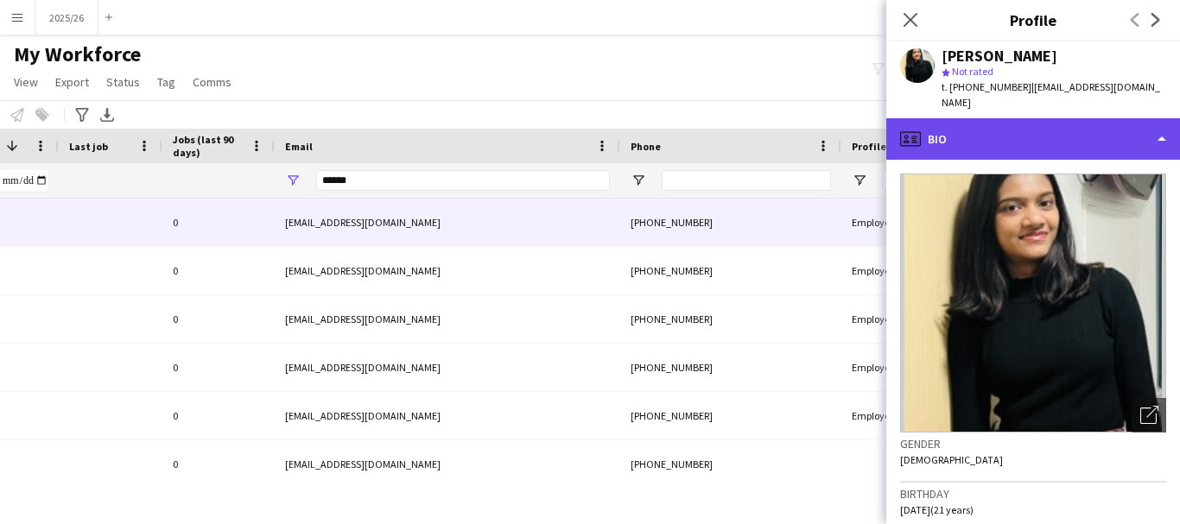
click at [1074, 138] on div "profile Bio" at bounding box center [1033, 138] width 294 height 41
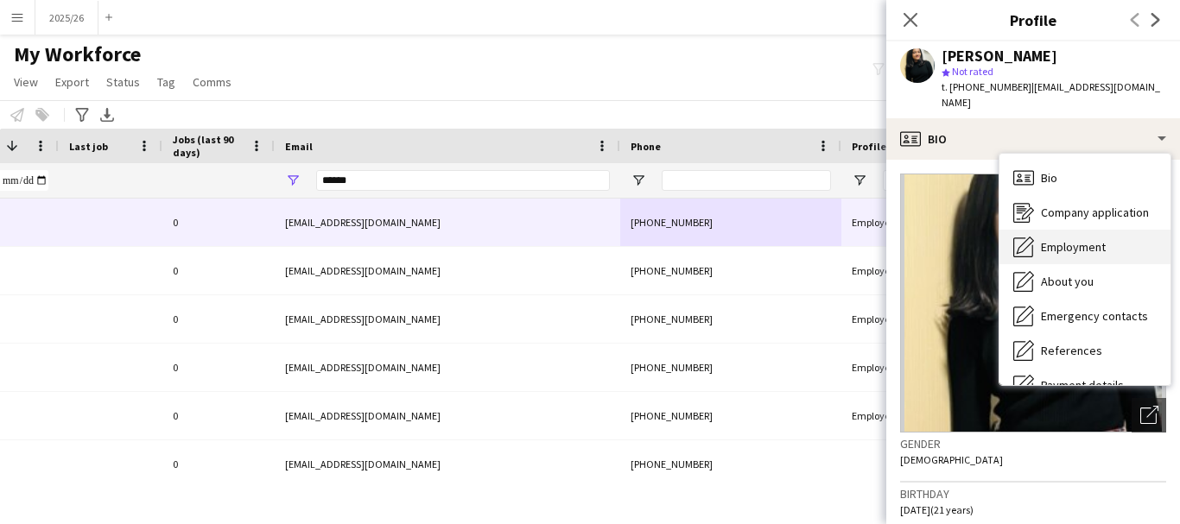
click at [1111, 232] on div "Employment Employment" at bounding box center [1084, 247] width 171 height 35
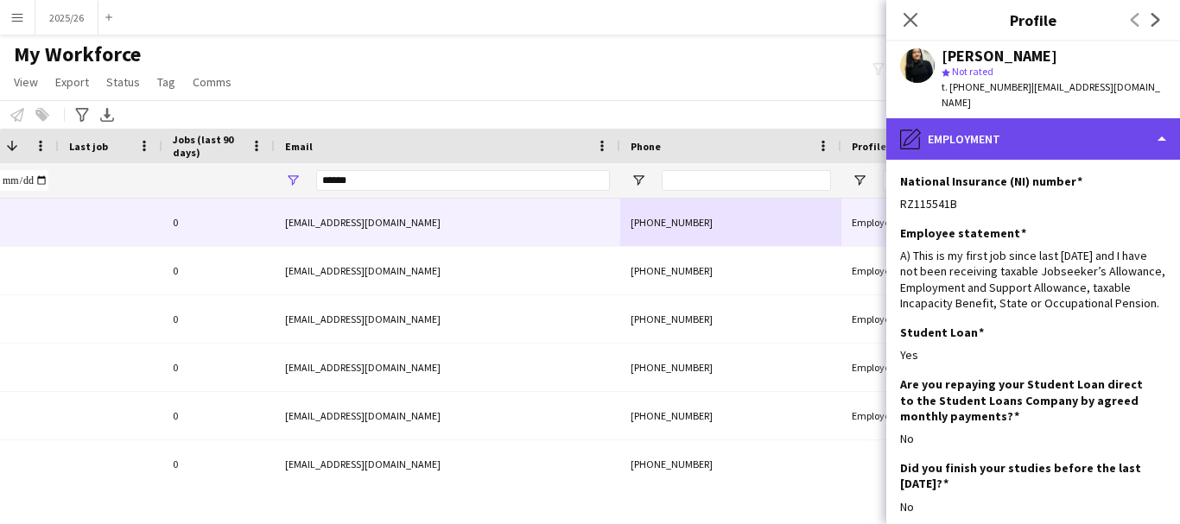
click at [1012, 136] on div "pencil4 Employment" at bounding box center [1033, 138] width 294 height 41
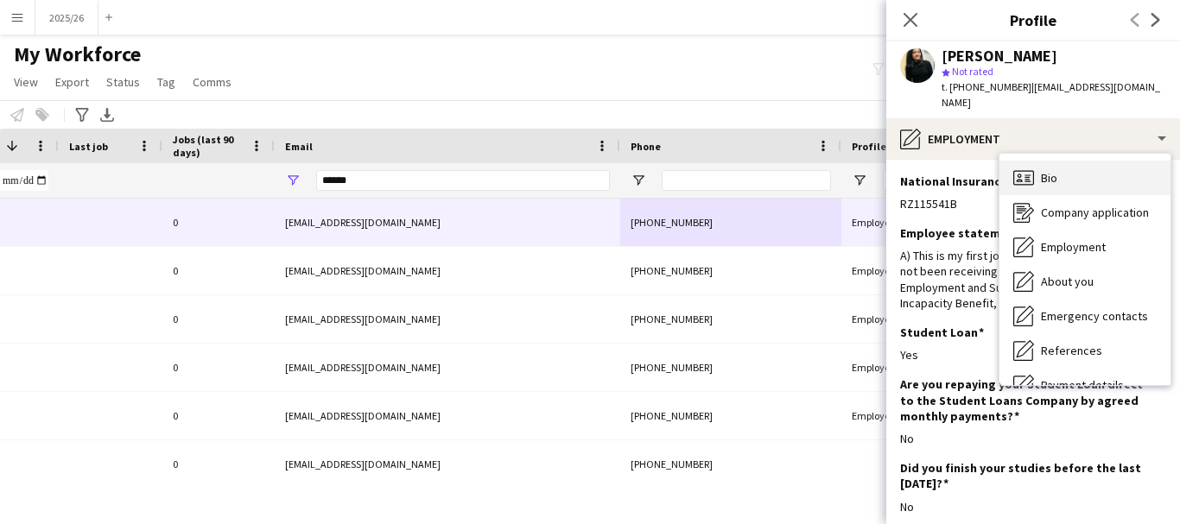
click at [1097, 162] on div "Bio Bio" at bounding box center [1084, 178] width 171 height 35
